Goal: Information Seeking & Learning: Learn about a topic

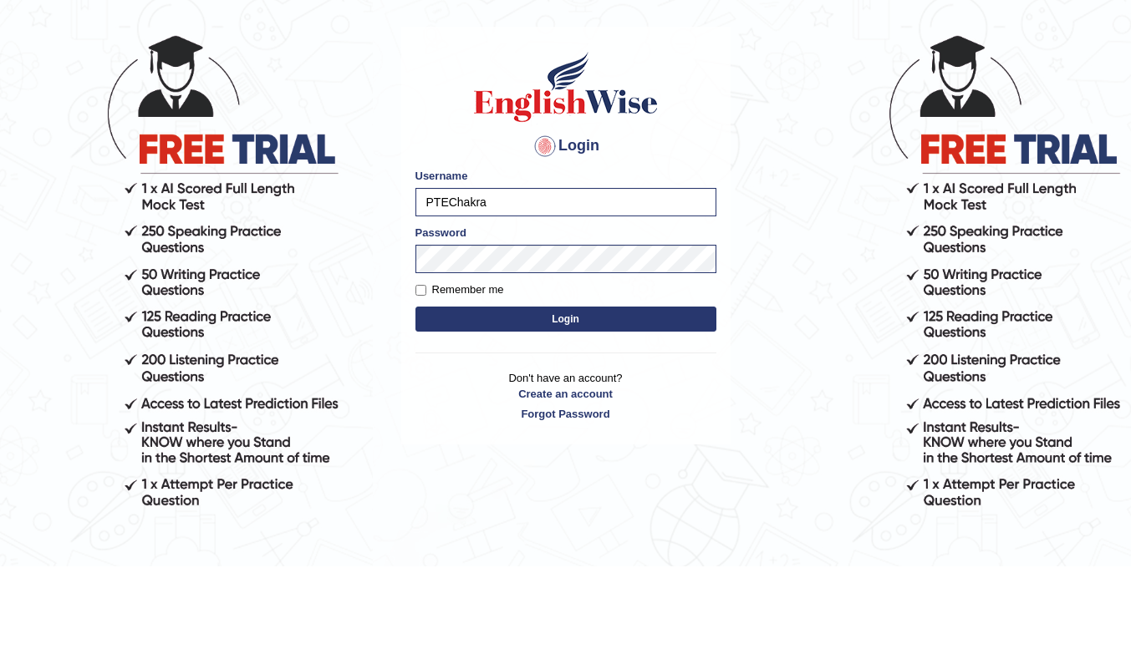
click at [629, 395] on button "Login" at bounding box center [565, 401] width 301 height 25
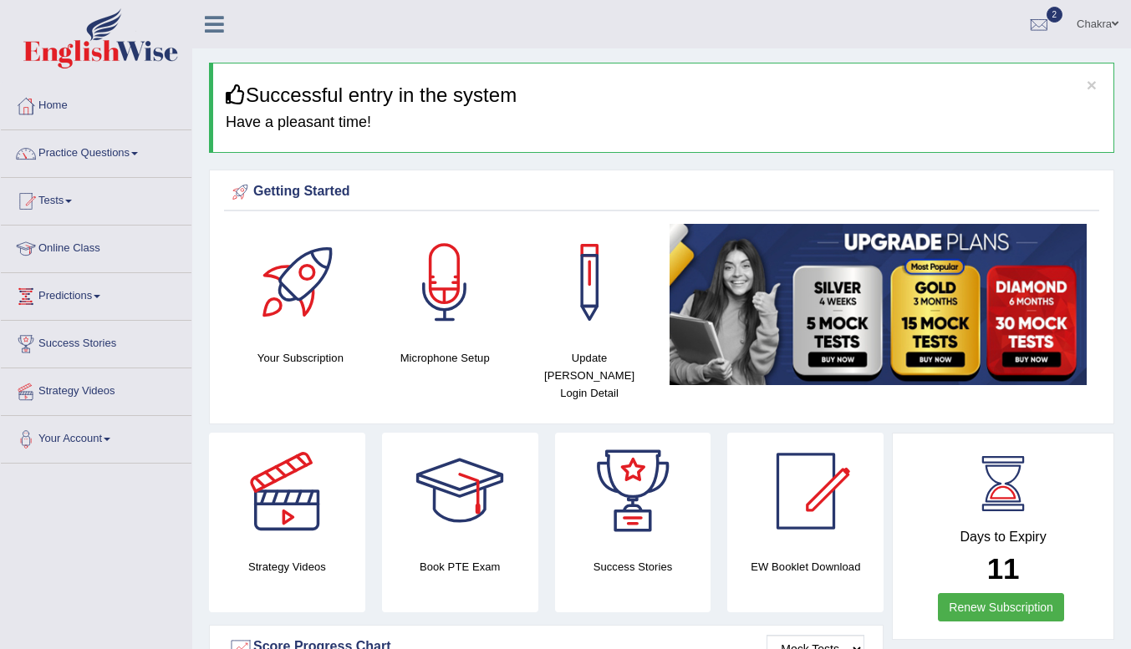
click at [59, 102] on link "Home" at bounding box center [96, 104] width 191 height 42
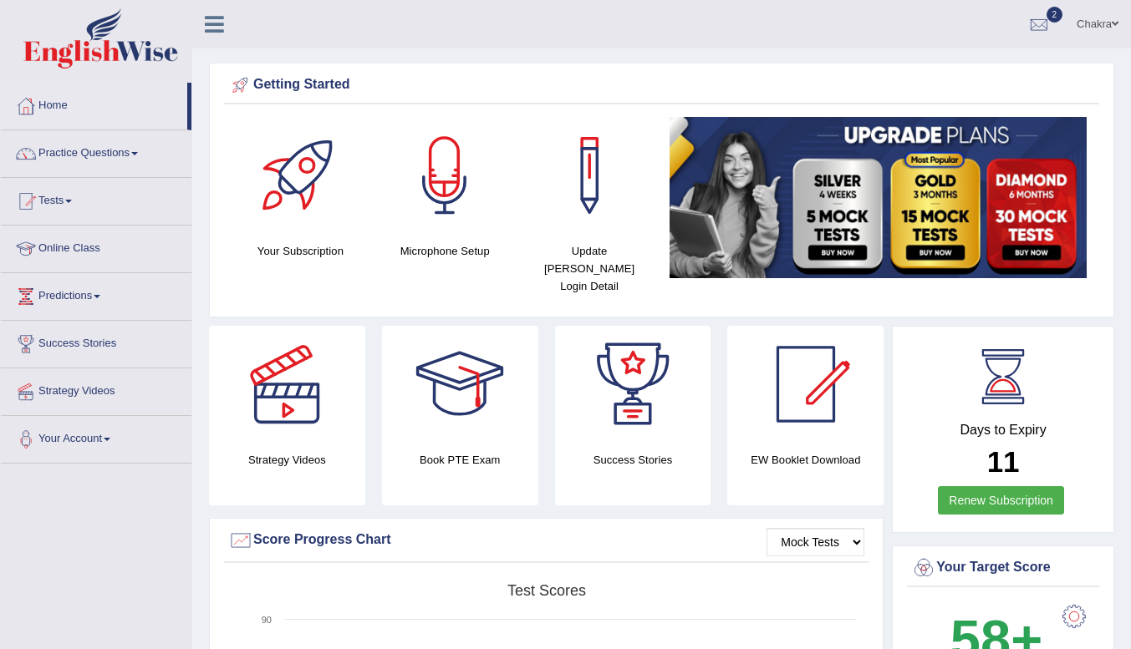
click at [94, 252] on link "Online Class" at bounding box center [96, 247] width 191 height 42
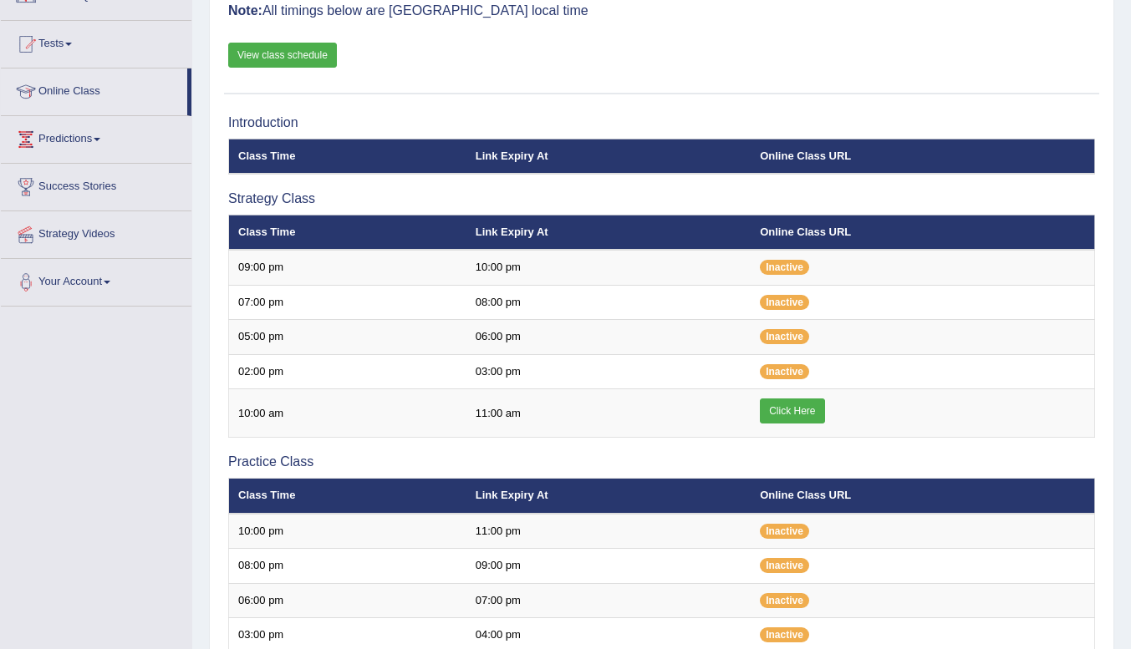
scroll to position [156, 0]
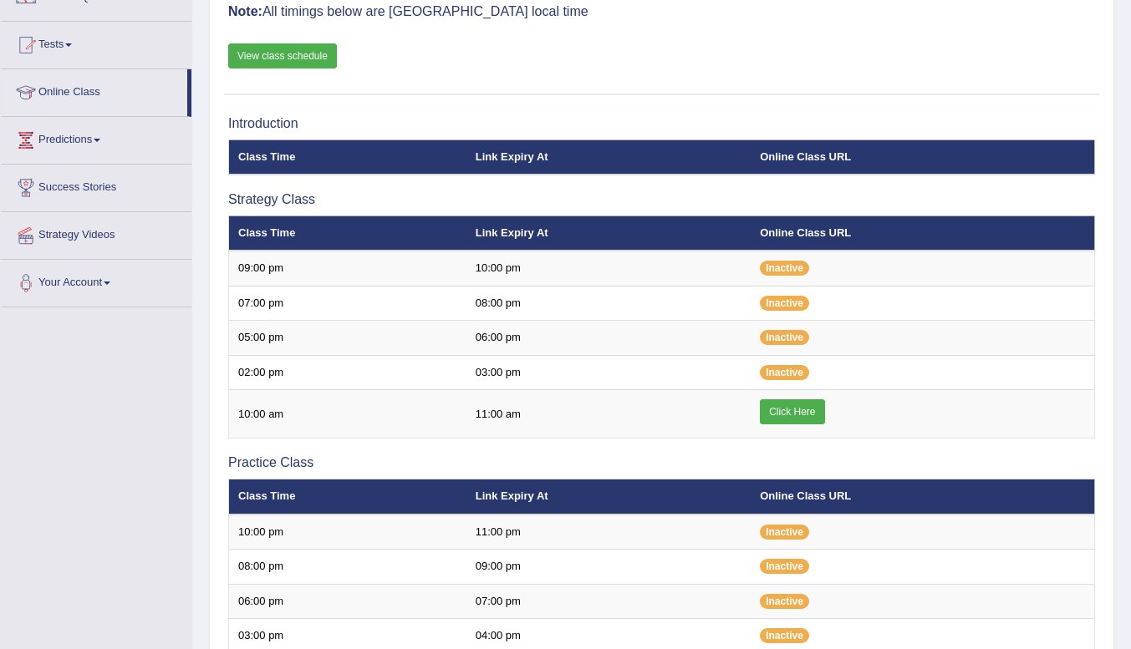
click at [804, 412] on link "Click Here" at bounding box center [792, 412] width 64 height 25
click at [72, 44] on span at bounding box center [68, 44] width 7 height 3
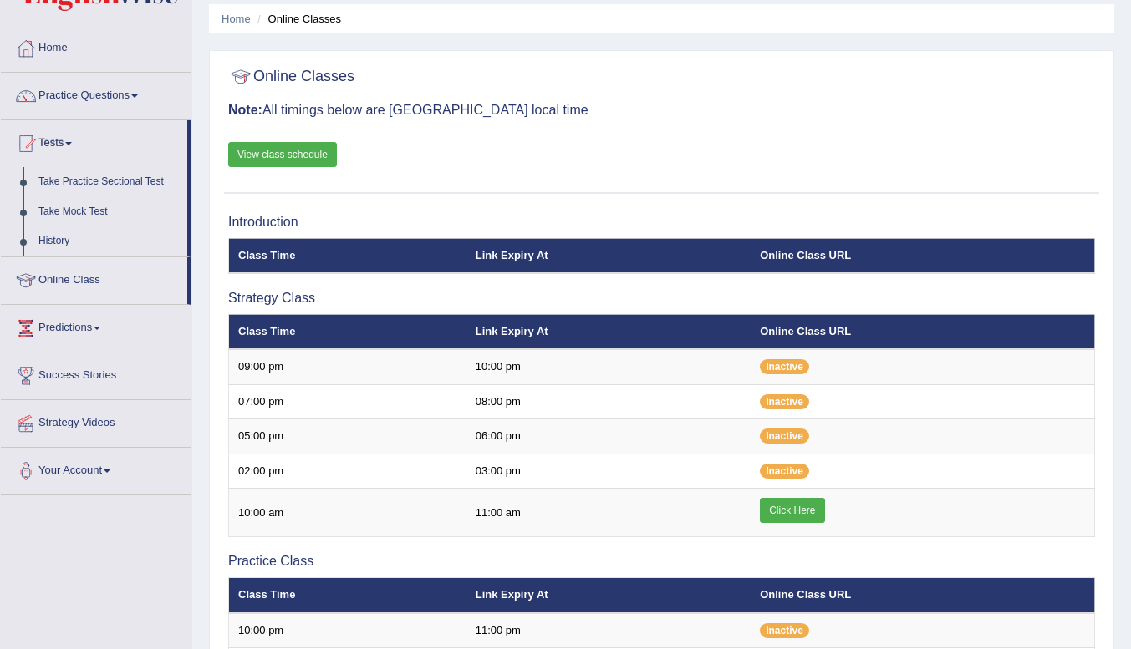
scroll to position [52, 0]
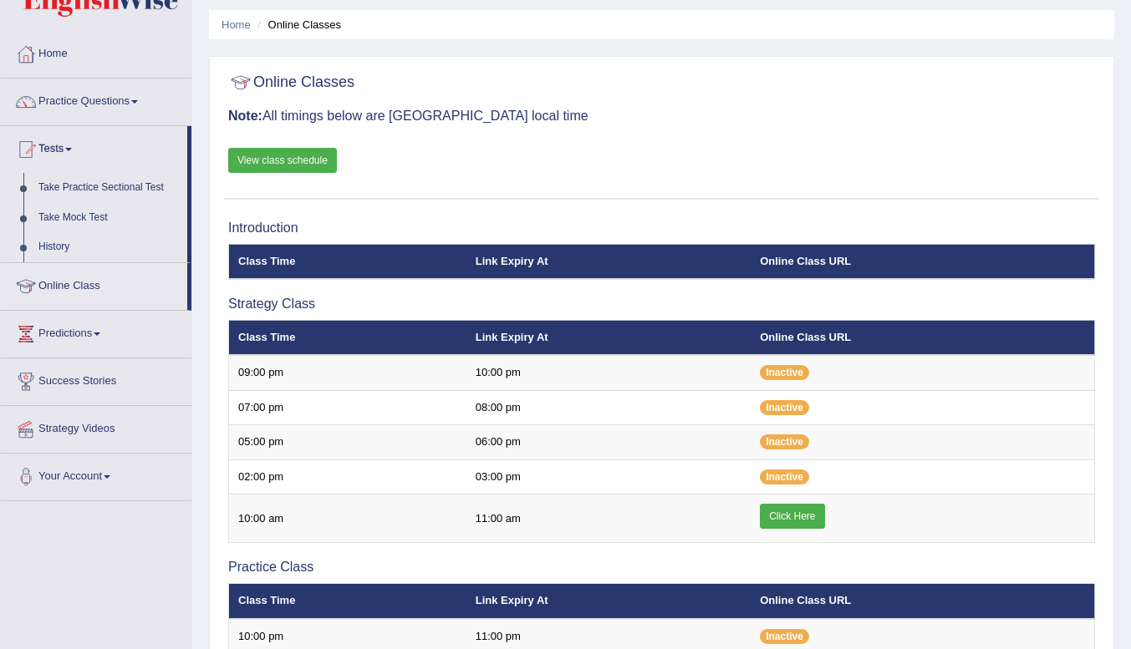
click at [138, 102] on span at bounding box center [134, 101] width 7 height 3
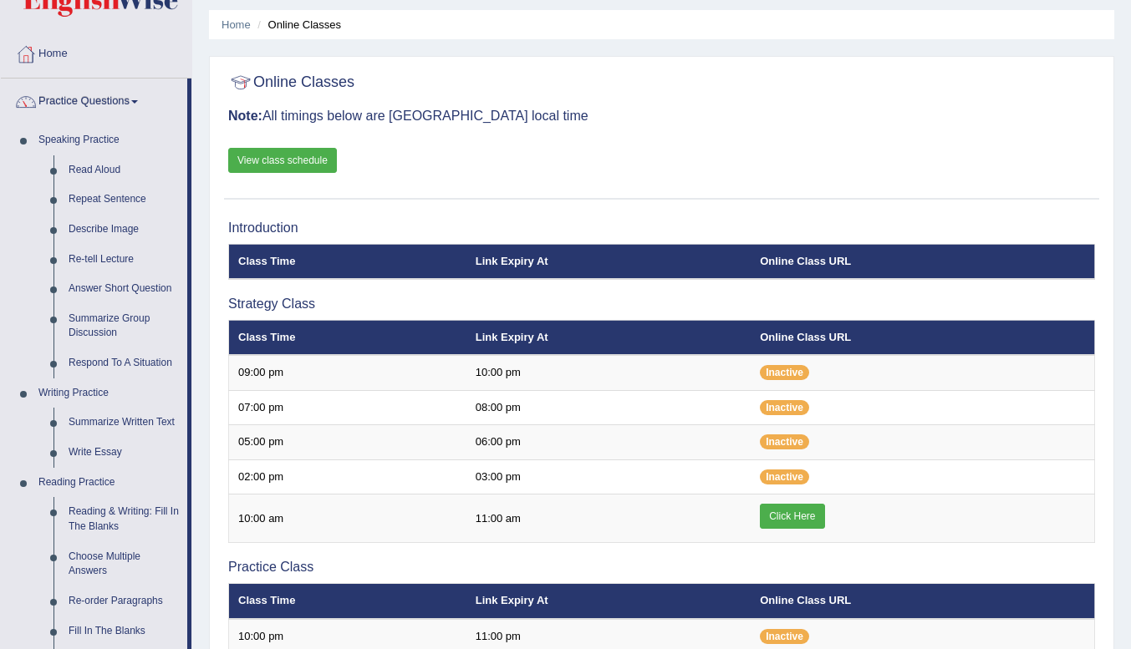
click at [142, 417] on link "Summarize Written Text" at bounding box center [124, 423] width 126 height 30
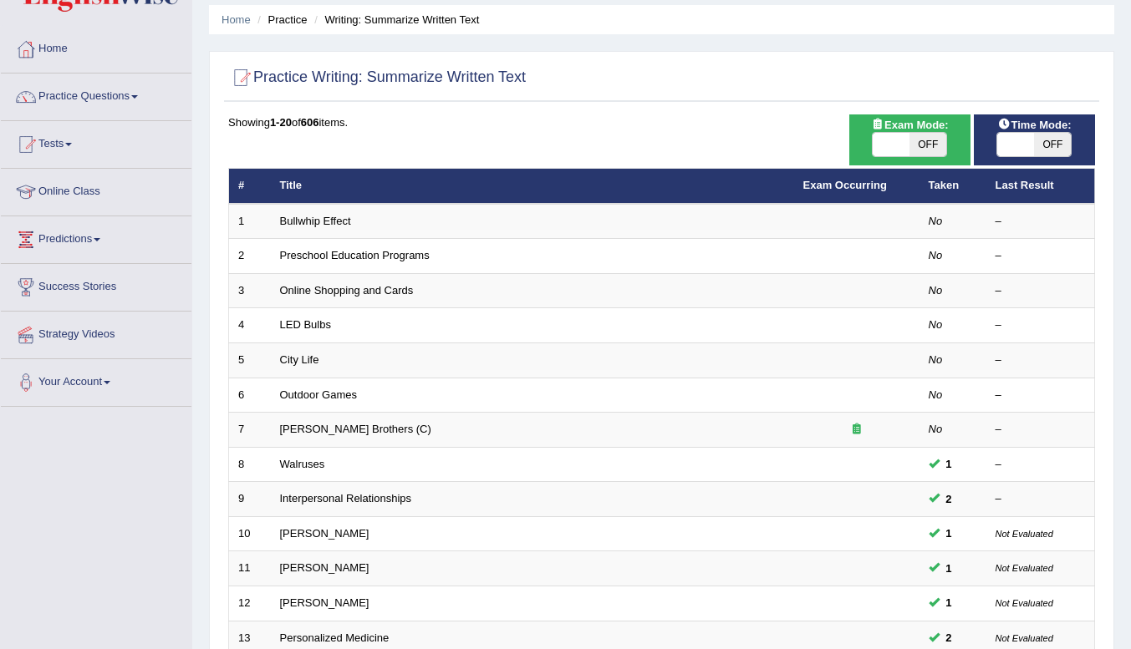
scroll to position [56, 0]
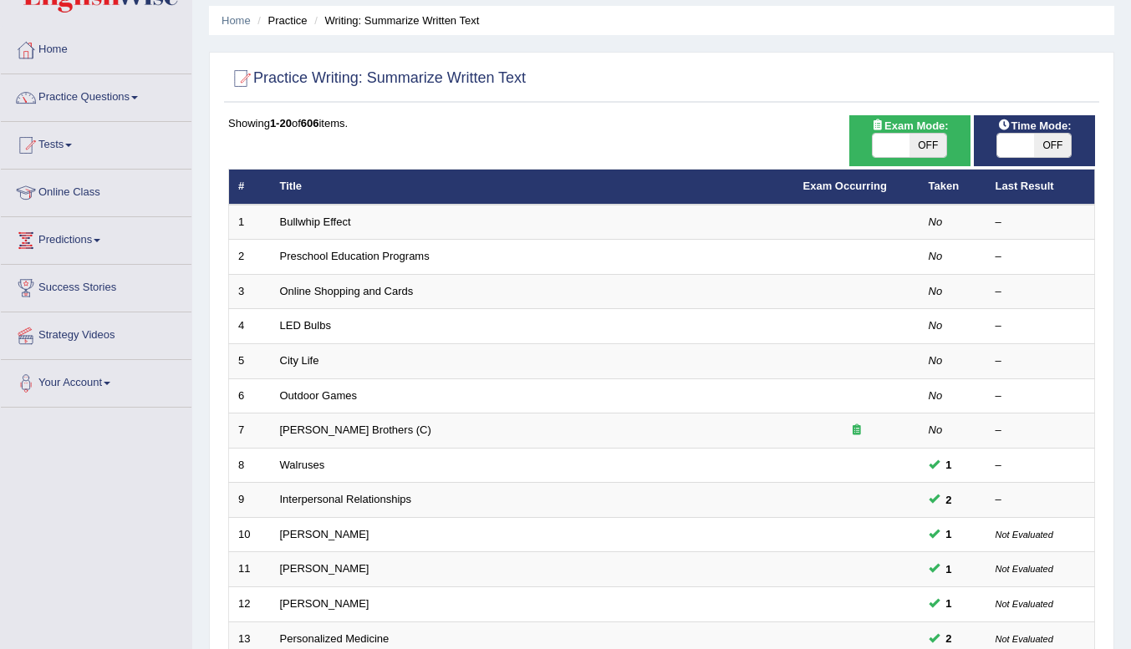
click at [443, 257] on td "Preschool Education Programs" at bounding box center [532, 257] width 523 height 35
click at [368, 255] on link "Preschool Education Programs" at bounding box center [355, 256] width 150 height 13
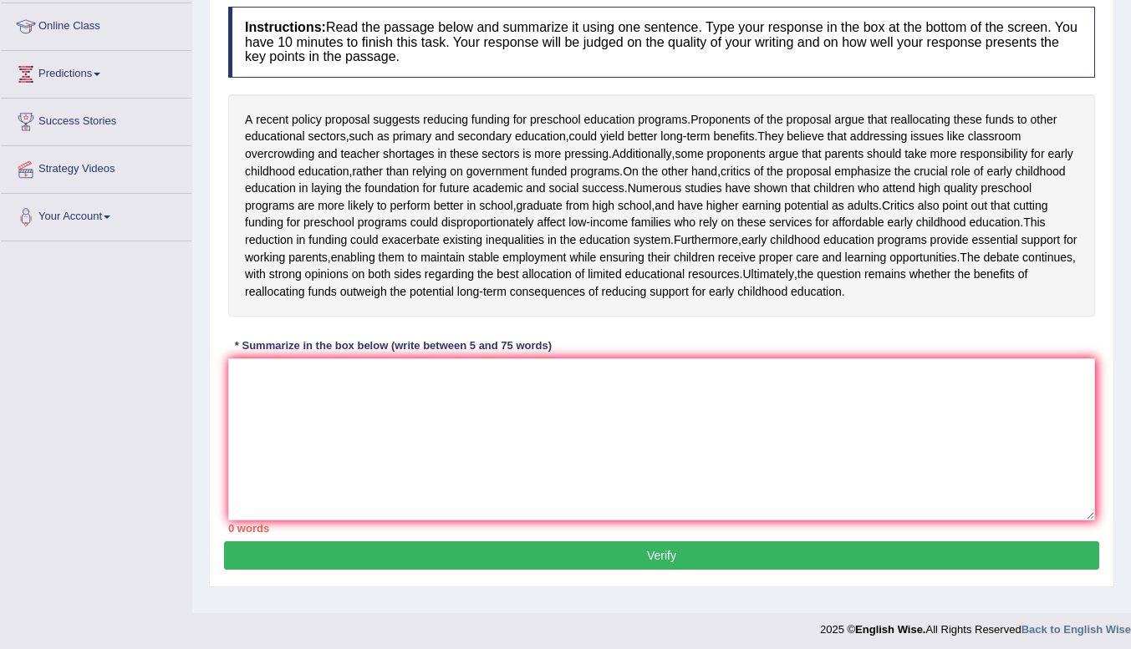
scroll to position [223, 0]
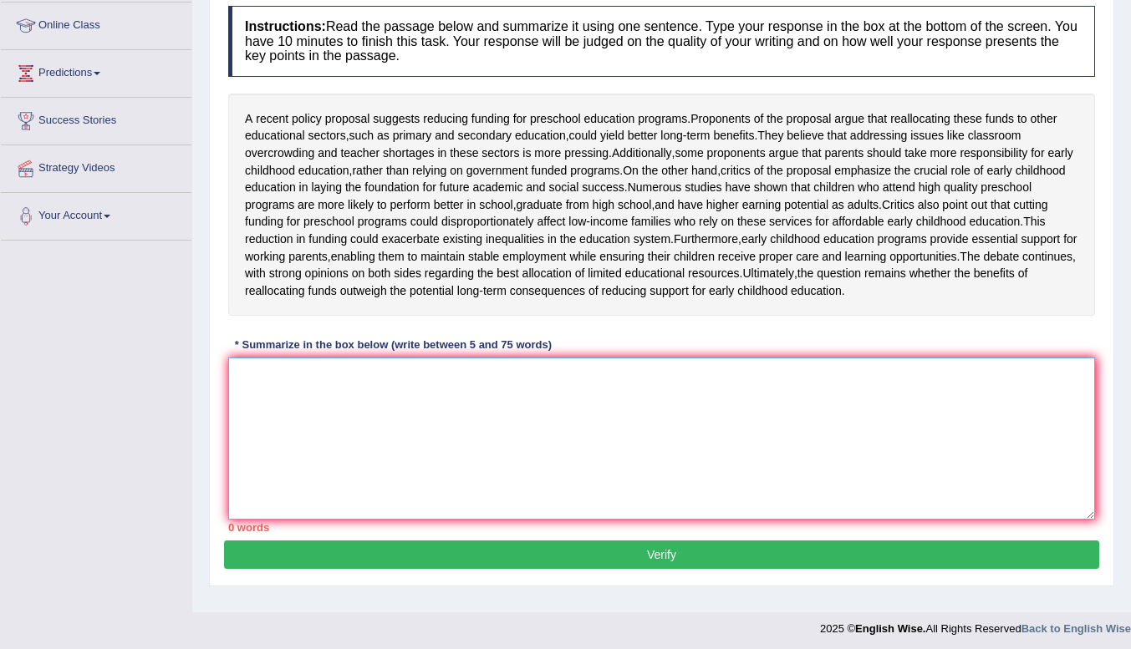
click at [412, 438] on textarea at bounding box center [661, 439] width 867 height 162
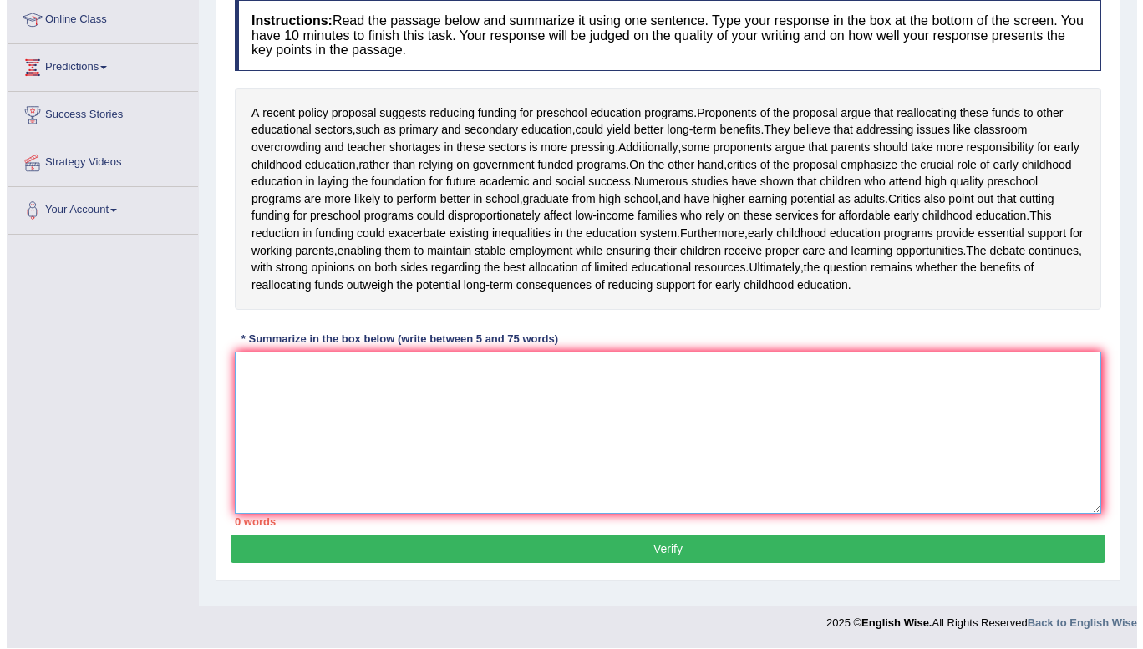
scroll to position [247, 0]
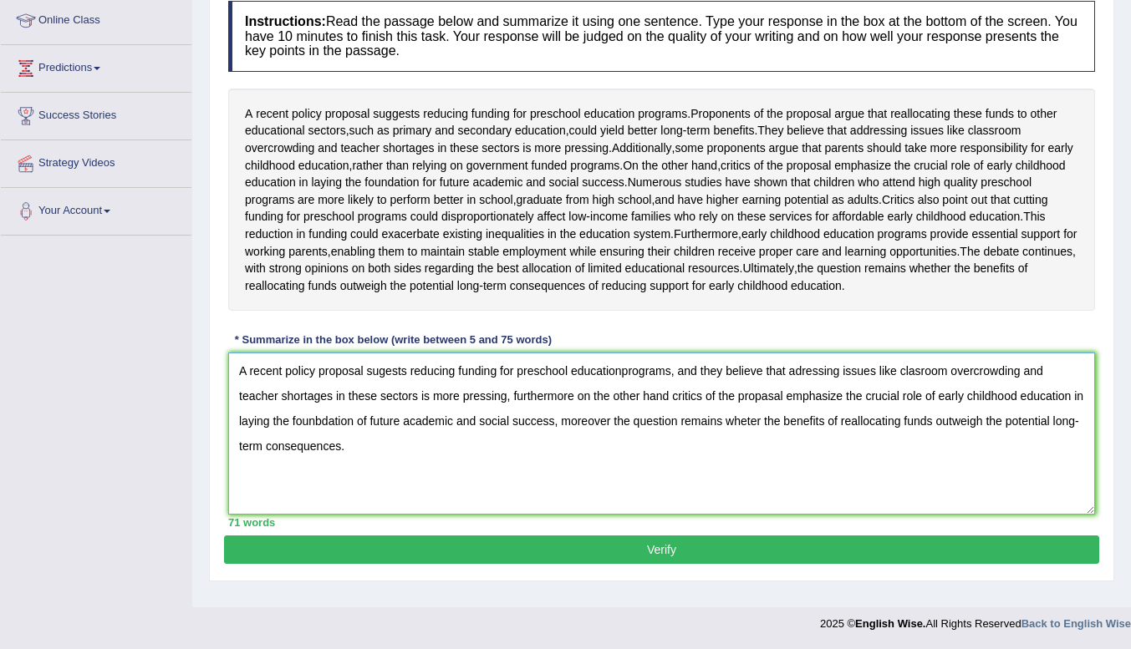
type textarea "A recent policy proposal sugests reducing funding for preschool educationprogra…"
click at [748, 564] on button "Verify" at bounding box center [661, 550] width 875 height 28
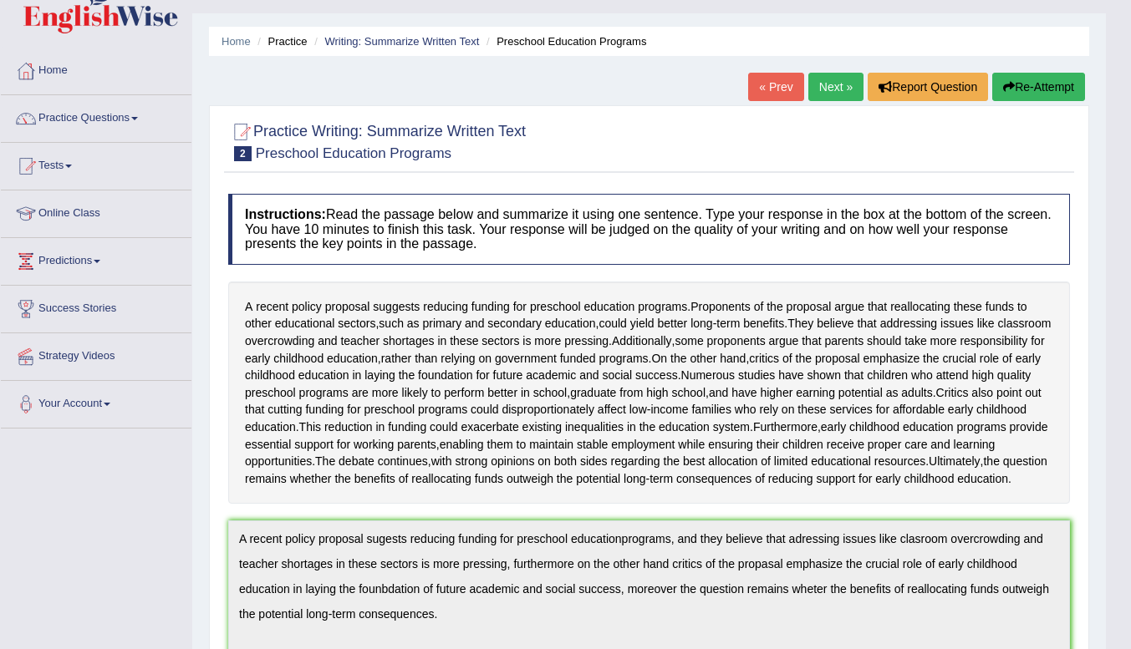
scroll to position [0, 0]
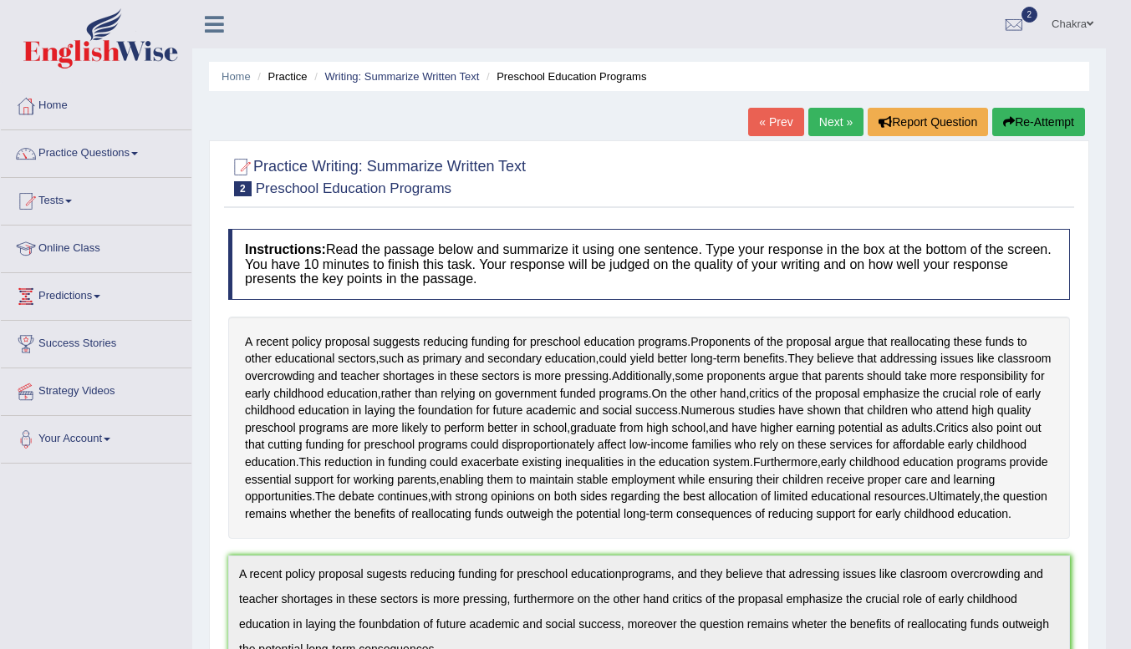
click at [1037, 115] on button "Re-Attempt" at bounding box center [1038, 122] width 93 height 28
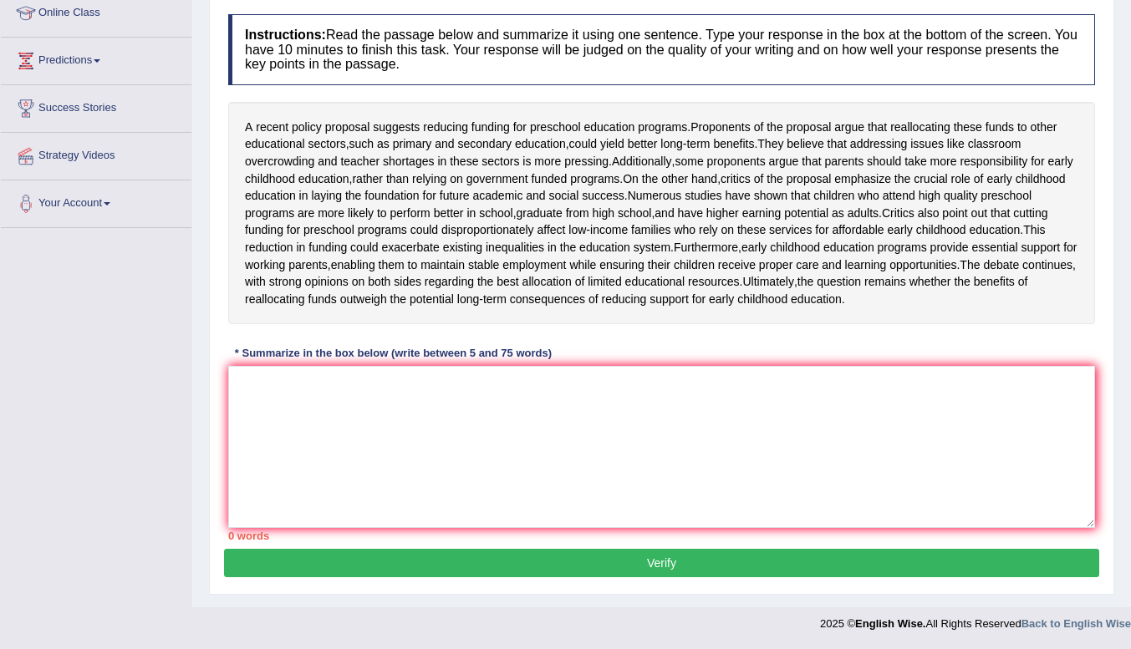
scroll to position [279, 0]
click at [230, 344] on div "Instructions: Read the passage below and summarize it using one sentence. Type …" at bounding box center [661, 277] width 875 height 543
click at [353, 402] on textarea at bounding box center [661, 447] width 867 height 162
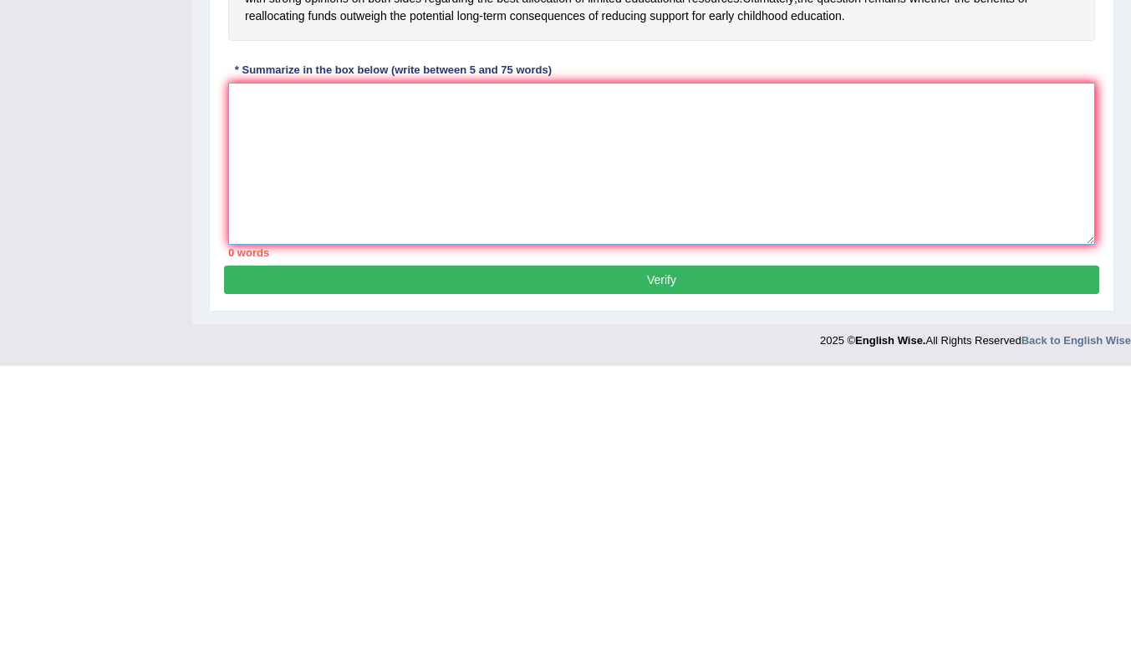
paste textarea "A recent policy proposal sugests reducing funding for preschool educationprogra…"
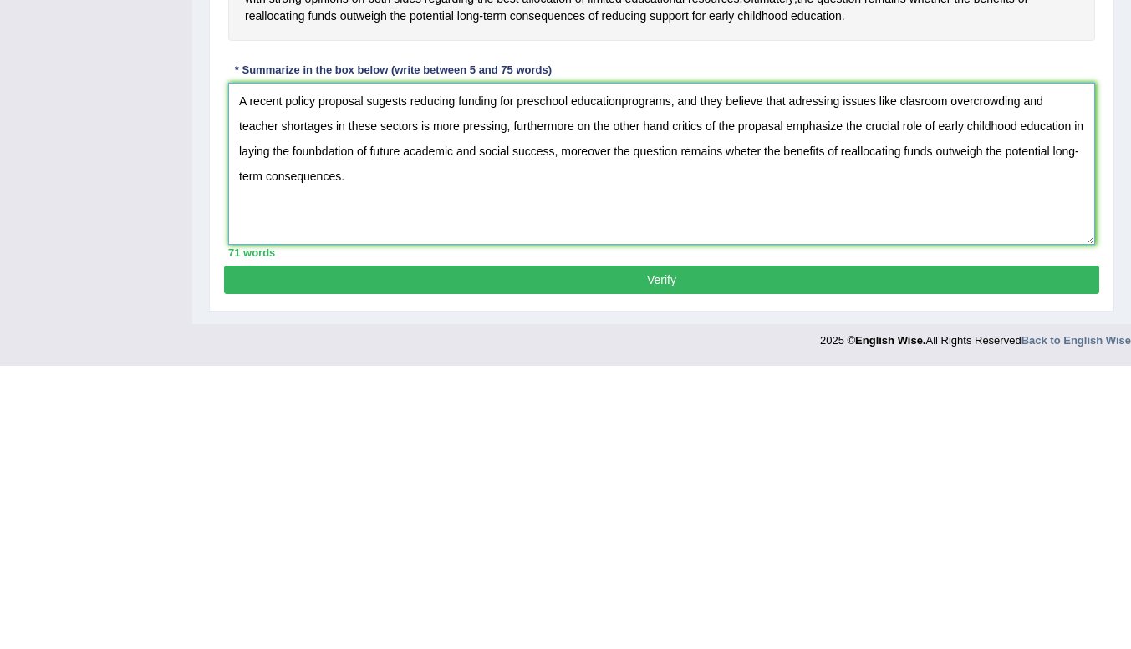
click at [618, 385] on textarea "A recent policy proposal sugests reducing funding for preschool educationprogra…" at bounding box center [661, 447] width 867 height 162
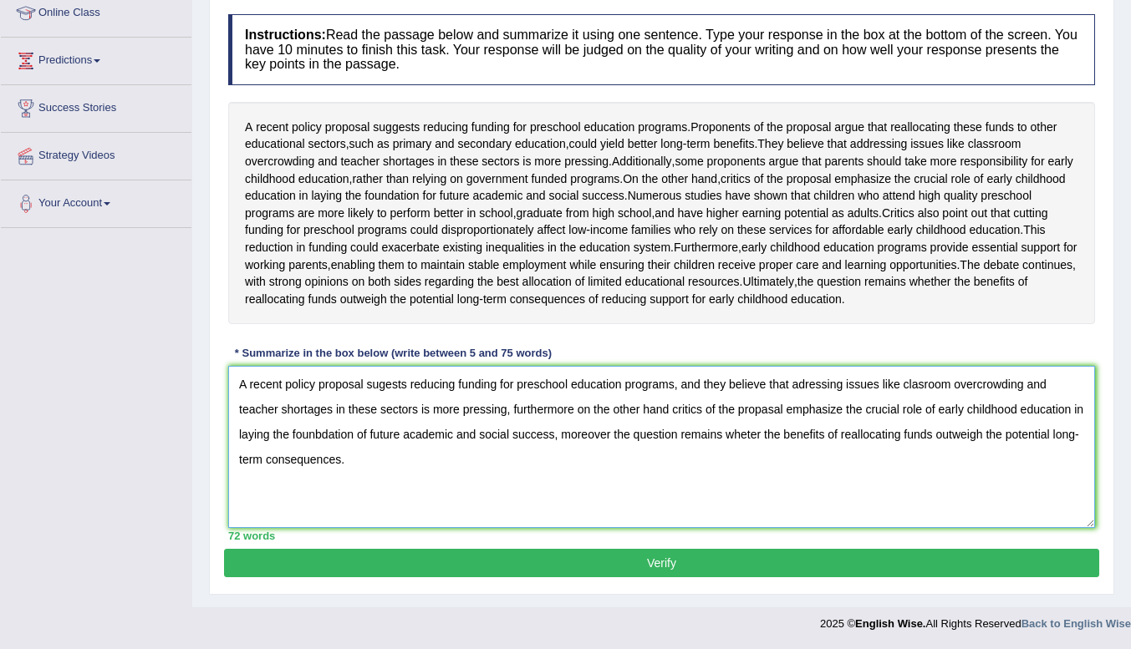
click at [315, 444] on textarea "A recent policy proposal sugests reducing funding for preschool education progr…" at bounding box center [661, 447] width 867 height 162
type textarea "A recent policy proposal sugests reducing funding for preschool education progr…"
click at [753, 571] on button "Verify" at bounding box center [661, 563] width 875 height 28
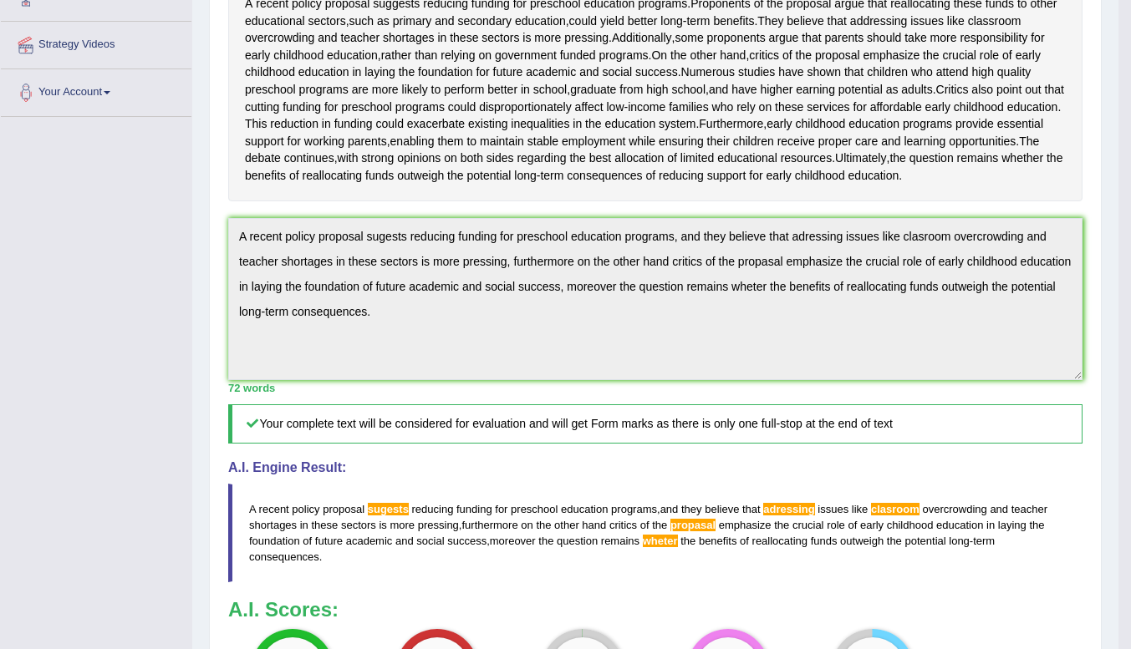
scroll to position [346, 0]
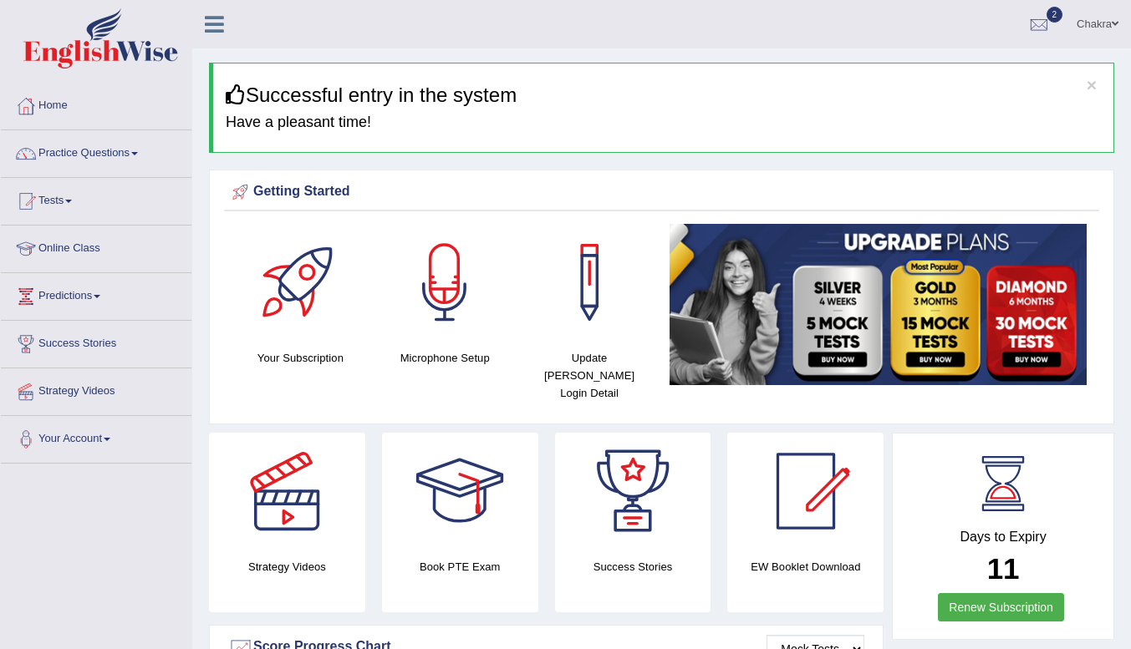
click at [83, 158] on link "Practice Questions" at bounding box center [96, 151] width 191 height 42
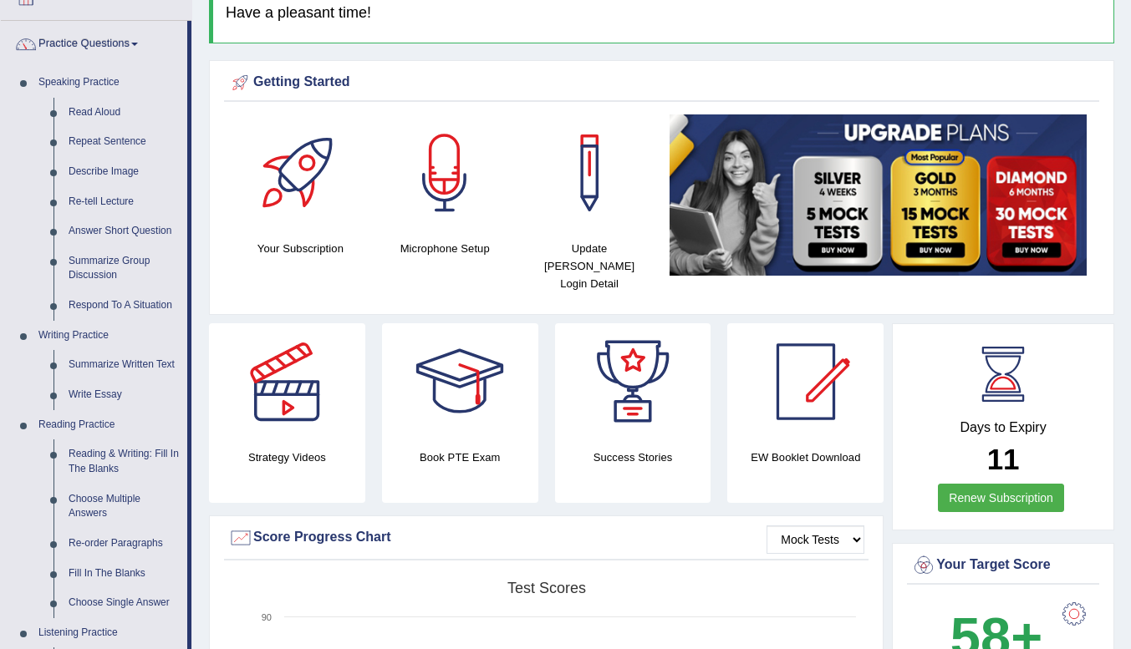
scroll to position [109, 0]
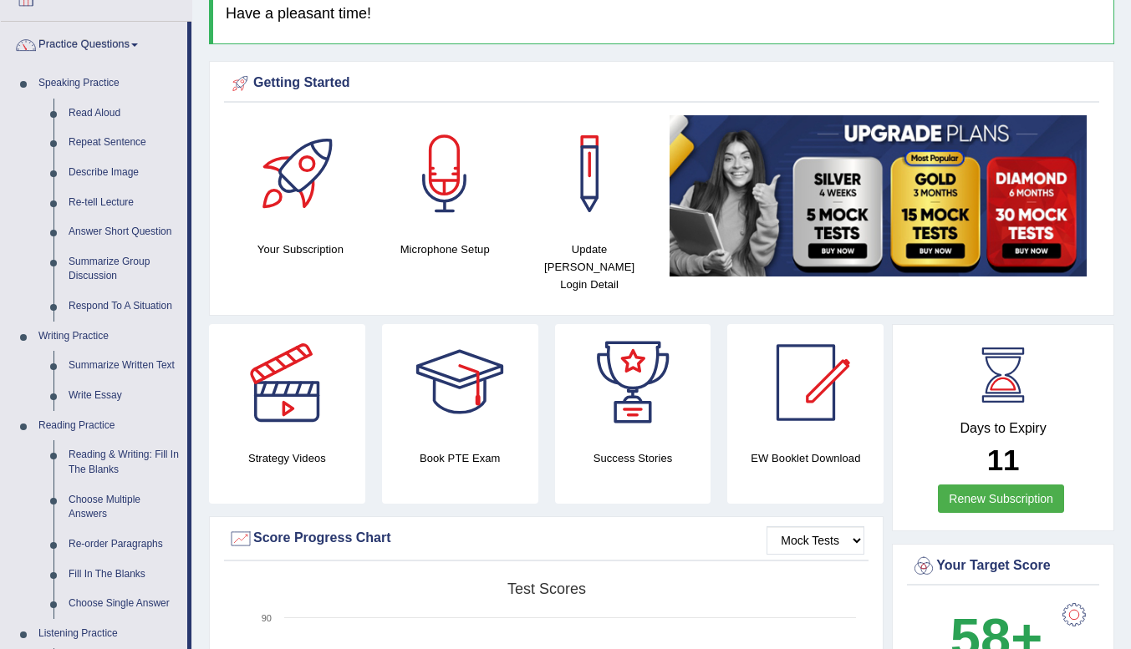
click at [87, 390] on link "Write Essay" at bounding box center [124, 396] width 126 height 30
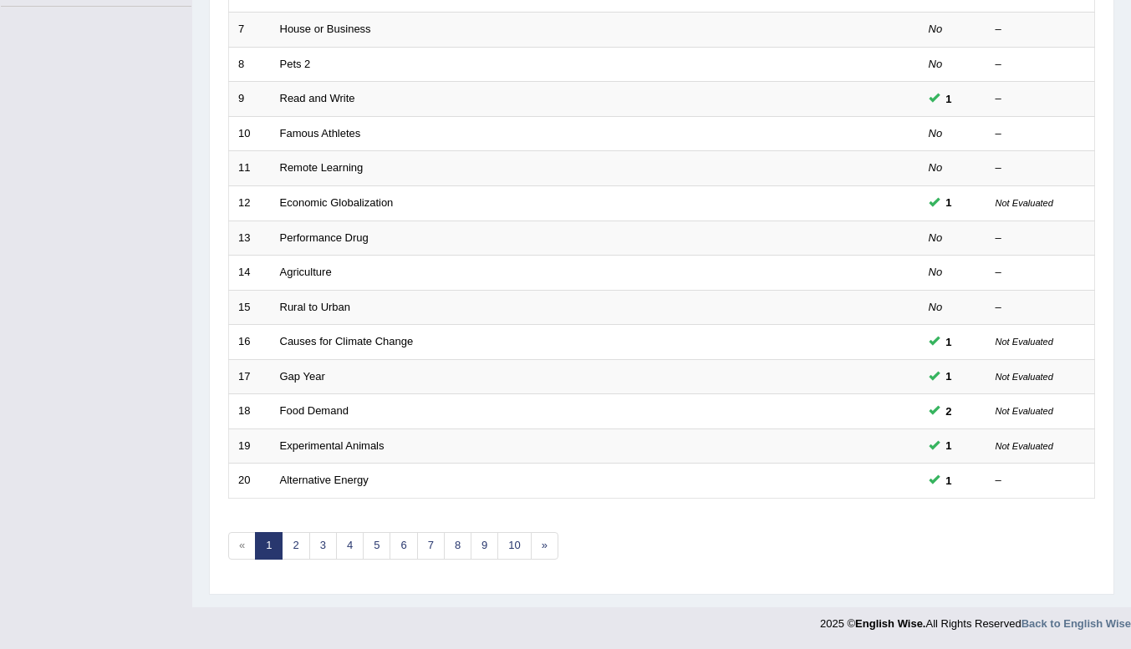
scroll to position [456, 0]
click at [296, 547] on link "2" at bounding box center [296, 548] width 28 height 28
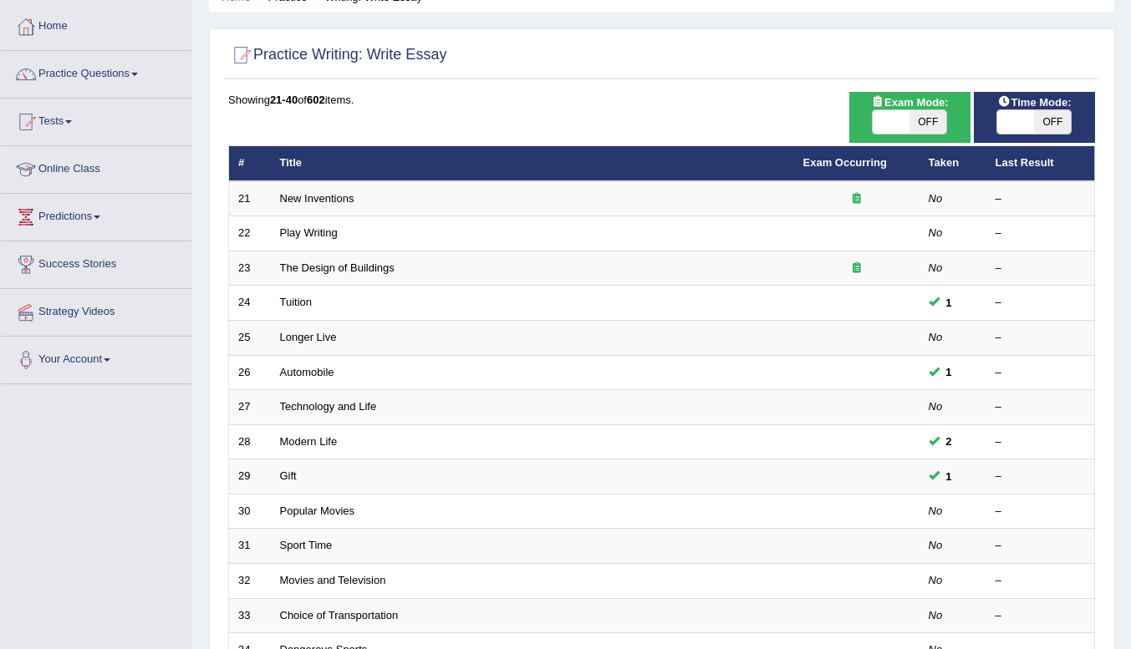
scroll to position [69, 0]
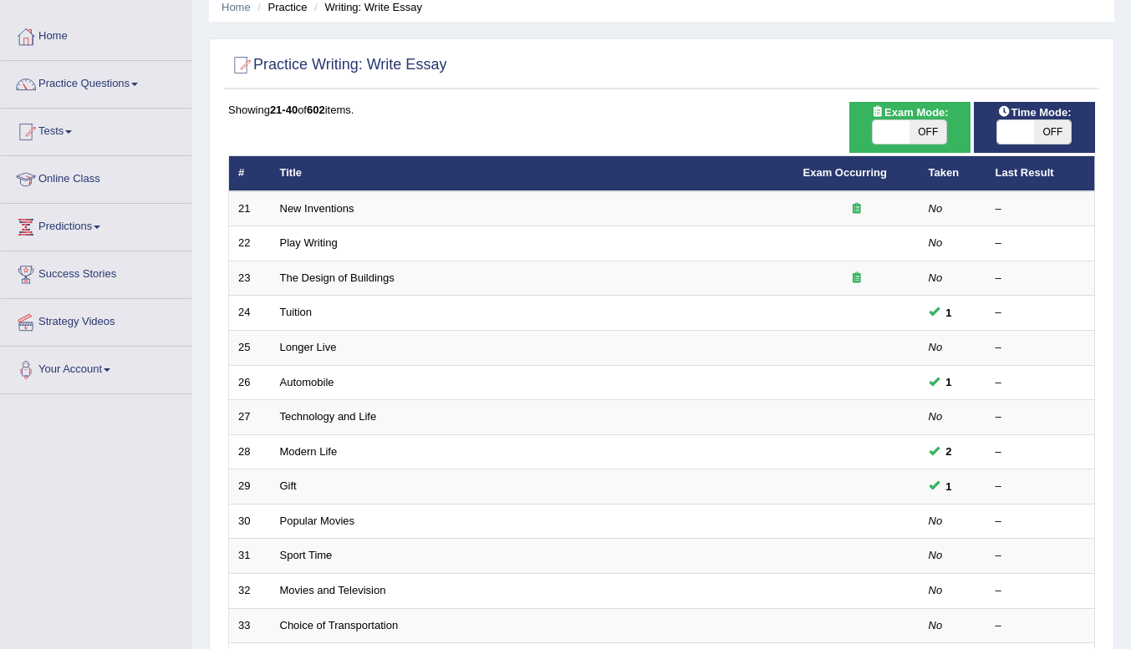
click at [282, 314] on link "Tuition" at bounding box center [296, 312] width 33 height 13
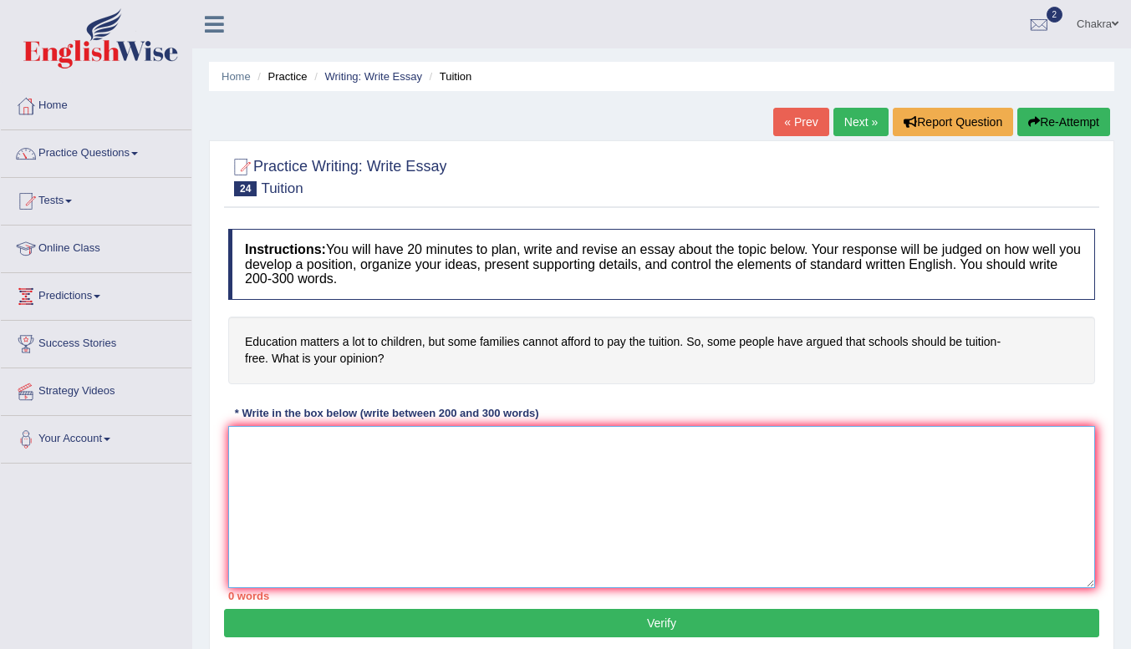
click at [527, 496] on textarea at bounding box center [661, 507] width 867 height 162
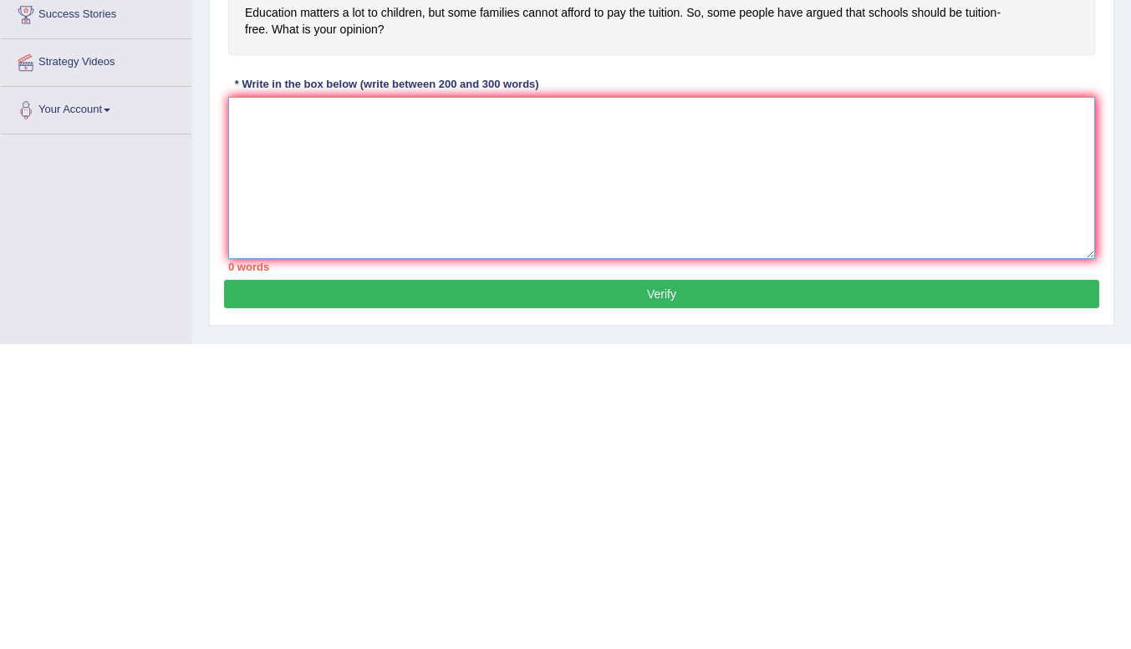
scroll to position [30, 0]
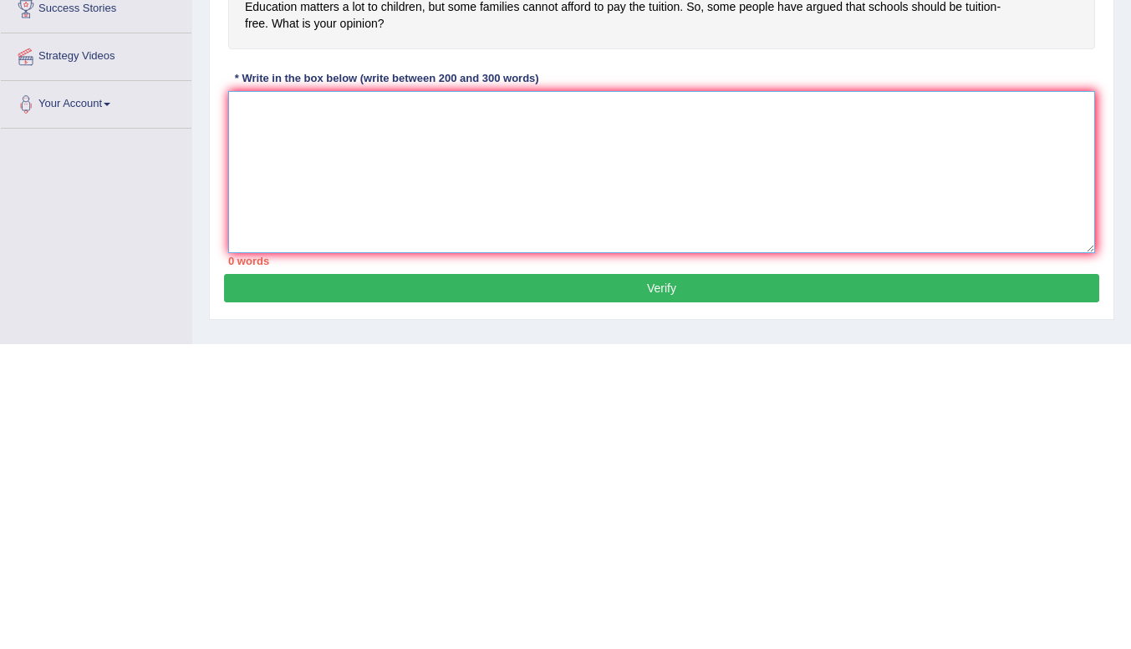
click at [373, 449] on textarea at bounding box center [661, 477] width 867 height 162
paste textarea "The increasing influence of free education has raised important debates in rece…"
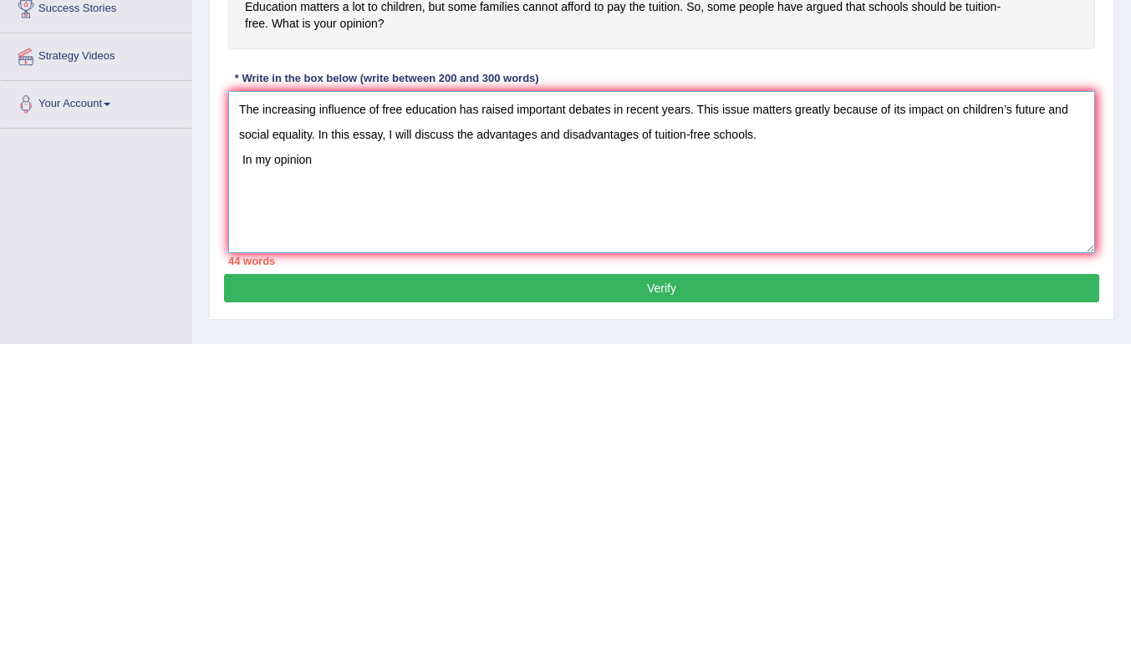
type textarea "The increasing influence of free education has raised important debates in rece…"
